Goal: Obtain resource: Download file/media

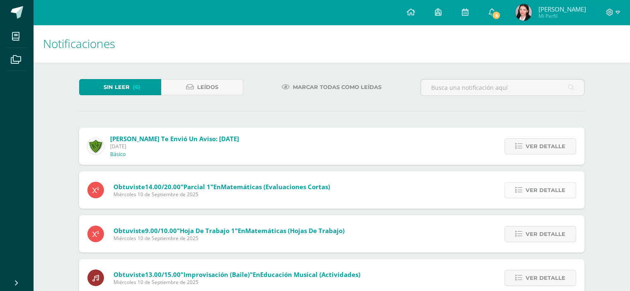
click at [559, 183] on span "Ver detalle" at bounding box center [545, 190] width 40 height 15
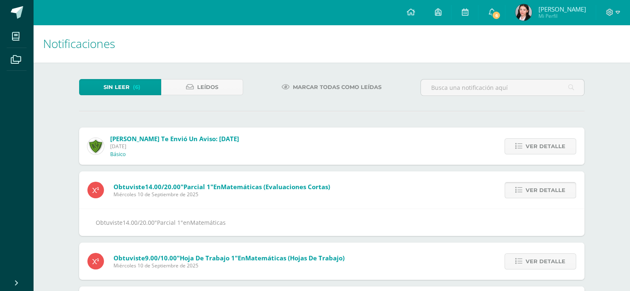
click at [559, 183] on span "Ver detalle" at bounding box center [545, 190] width 40 height 15
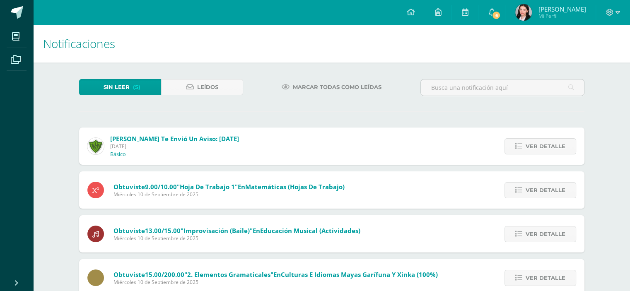
click at [559, 183] on span "Ver detalle" at bounding box center [545, 190] width 40 height 15
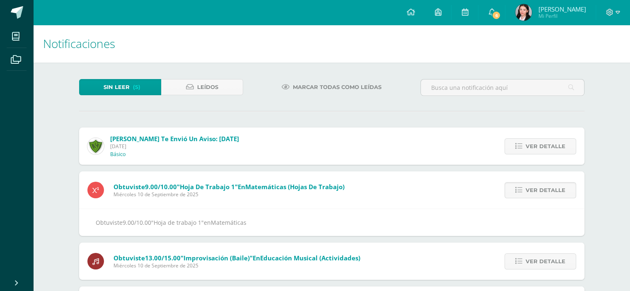
click at [559, 183] on span "Ver detalle" at bounding box center [545, 190] width 40 height 15
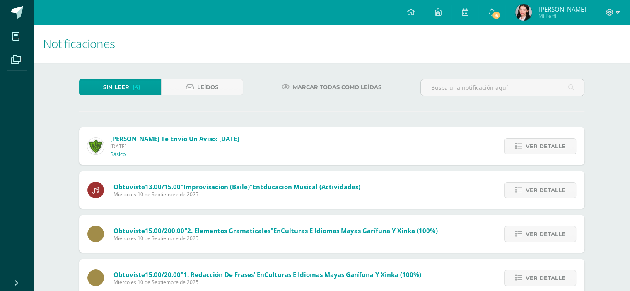
click at [559, 183] on span "Ver detalle" at bounding box center [545, 190] width 40 height 15
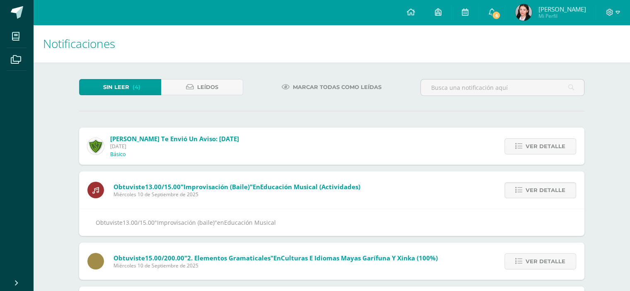
click at [559, 183] on span "Ver detalle" at bounding box center [545, 190] width 40 height 15
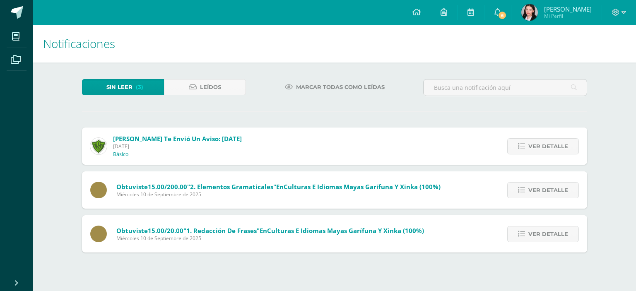
click at [559, 183] on span "Ver detalle" at bounding box center [548, 190] width 40 height 15
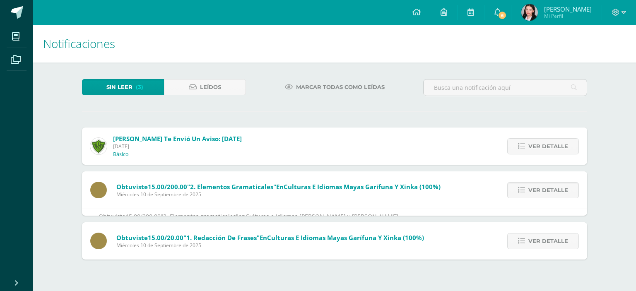
click at [559, 183] on span "Ver detalle" at bounding box center [548, 190] width 40 height 15
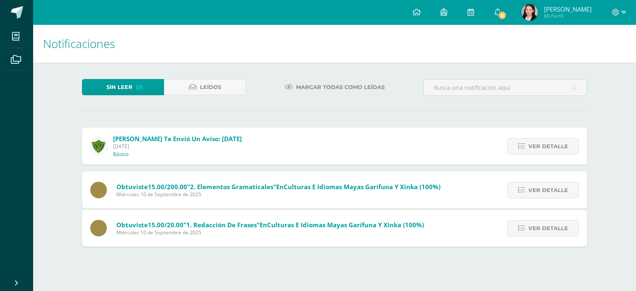
click at [559, 179] on div "[PERSON_NAME] te envió un aviso: [DATE] [DATE] Básico Ver detalle Estimados pad…" at bounding box center [334, 186] width 505 height 119
click at [559, 221] on span "Ver detalle" at bounding box center [548, 228] width 40 height 15
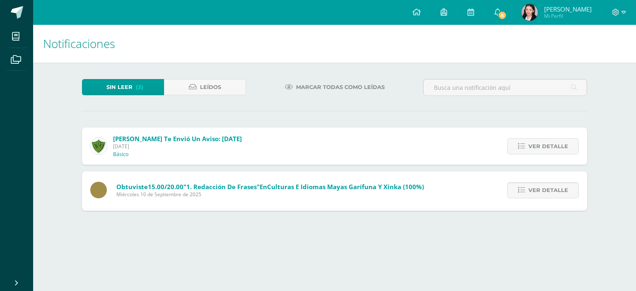
click at [559, 183] on span "Ver detalle" at bounding box center [548, 190] width 40 height 15
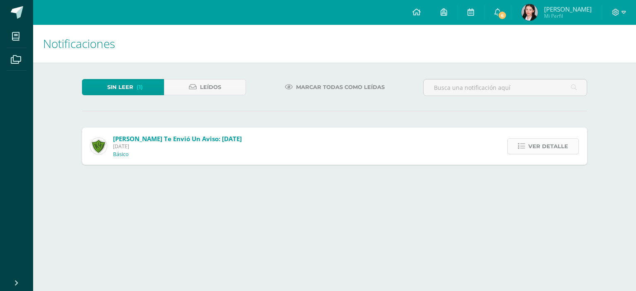
click at [565, 139] on span "Ver detalle" at bounding box center [548, 146] width 40 height 15
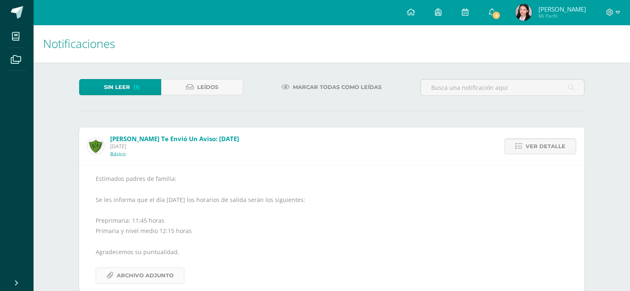
click at [131, 269] on span "Archivo Adjunto" at bounding box center [145, 275] width 57 height 15
